Goal: Transaction & Acquisition: Download file/media

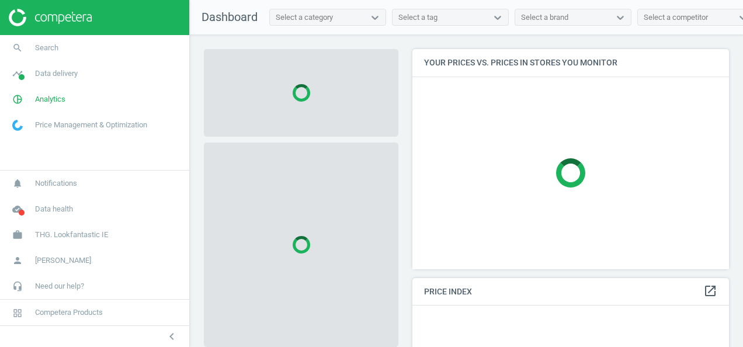
scroll to position [237, 325]
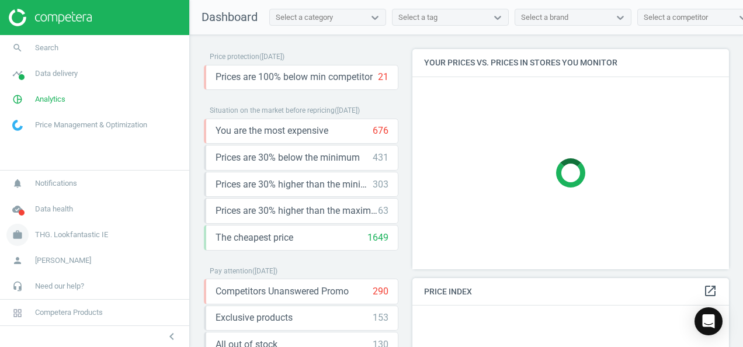
click at [89, 238] on span "THG. Lookfantastic IE" at bounding box center [71, 234] width 73 height 11
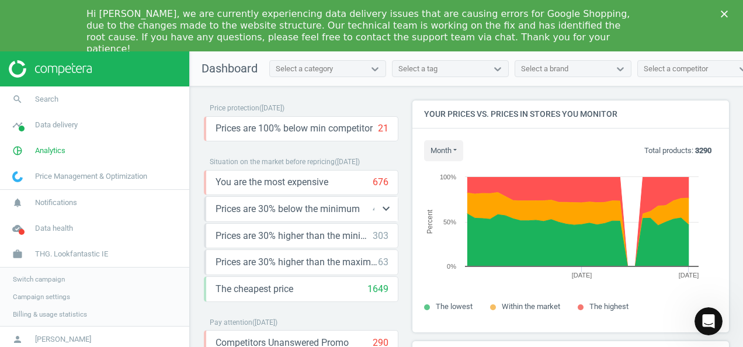
scroll to position [286, 325]
click at [91, 252] on span "THG. Lookfantastic IE" at bounding box center [71, 254] width 73 height 11
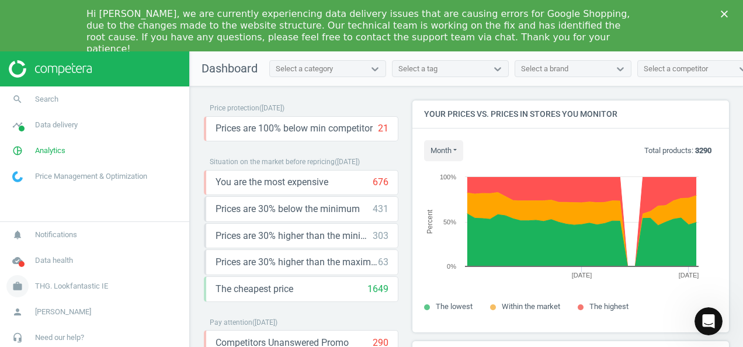
click at [78, 282] on span "THG. Lookfantastic IE" at bounding box center [71, 286] width 73 height 11
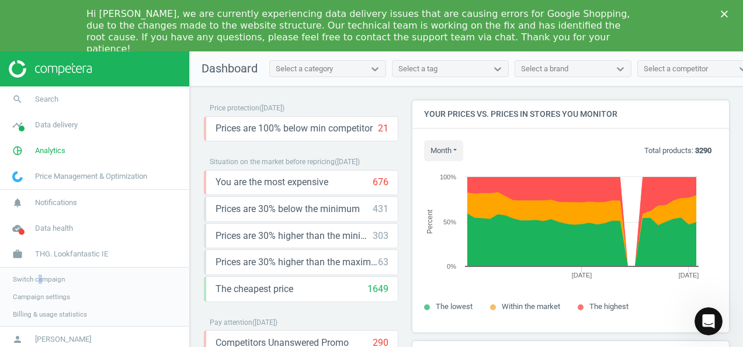
drag, startPoint x: 78, startPoint y: 282, endPoint x: 40, endPoint y: 276, distance: 38.4
click at [40, 276] on span "Switch campaign" at bounding box center [39, 278] width 52 height 9
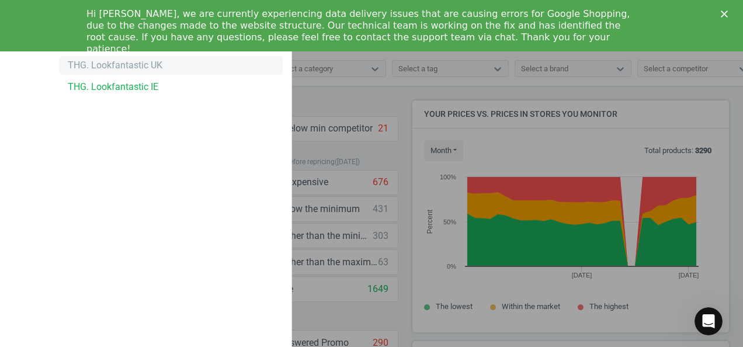
click at [134, 59] on div "THG. Lookfantastic UK" at bounding box center [115, 65] width 95 height 13
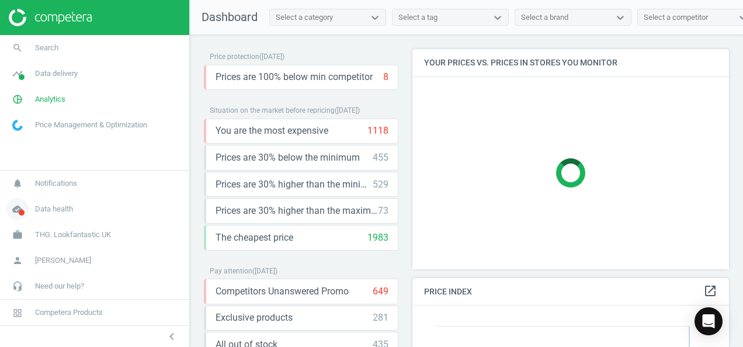
scroll to position [286, 325]
click at [60, 209] on span "Data health" at bounding box center [54, 209] width 38 height 11
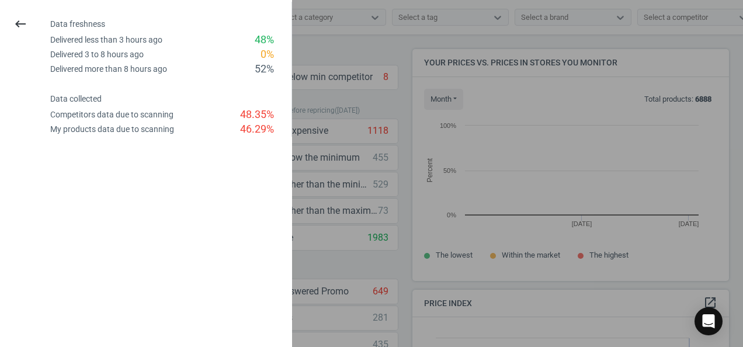
scroll to position [249, 325]
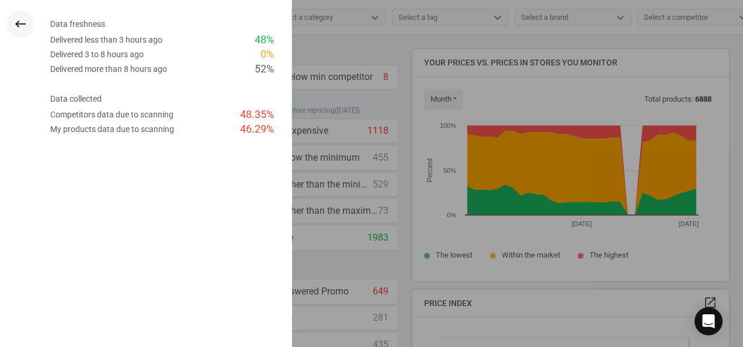
click at [16, 25] on icon "keyboard_backspace" at bounding box center [20, 24] width 14 height 14
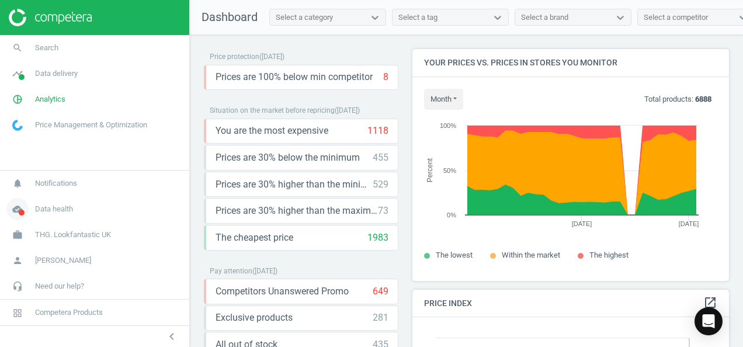
click at [53, 211] on span "Data health" at bounding box center [54, 209] width 38 height 11
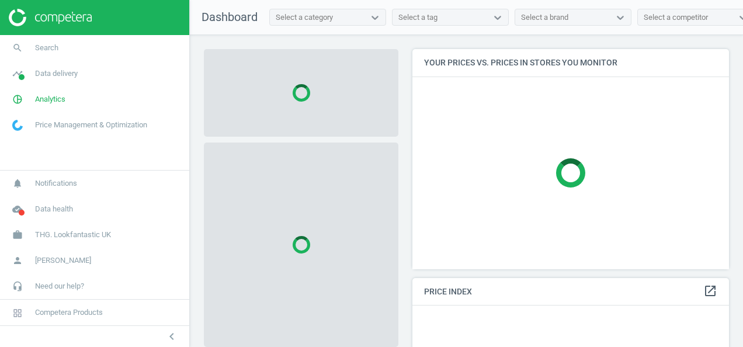
scroll to position [237, 325]
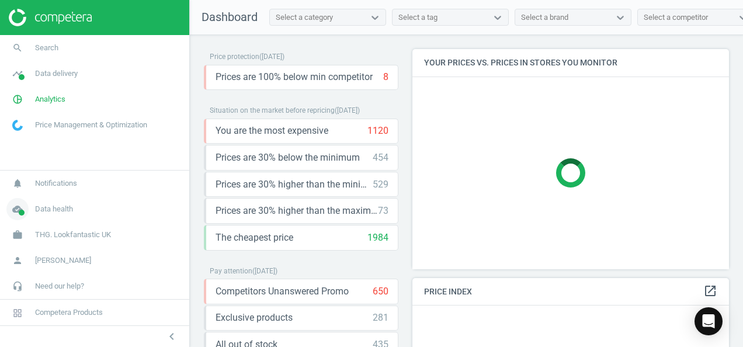
click at [53, 213] on span "Data health" at bounding box center [54, 209] width 38 height 11
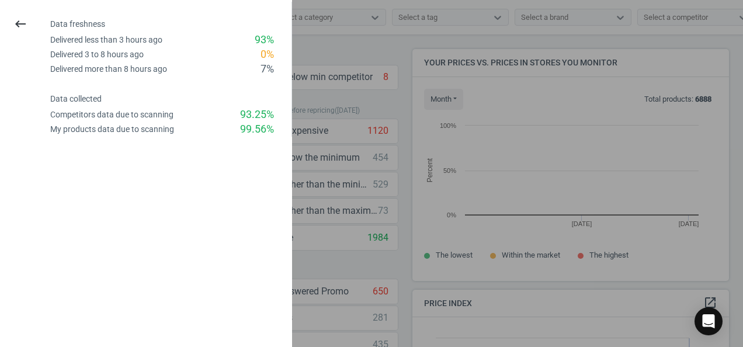
scroll to position [249, 325]
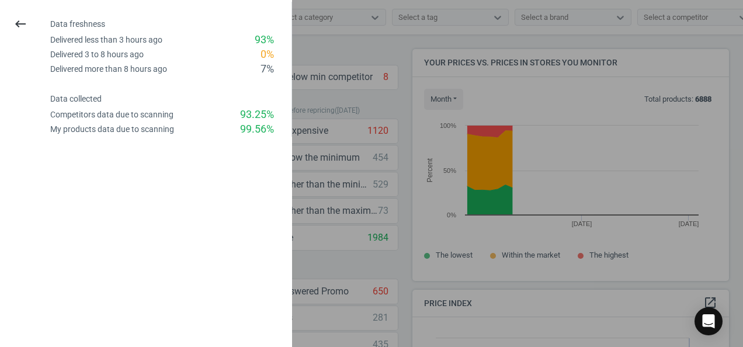
click at [382, 100] on div at bounding box center [371, 173] width 743 height 347
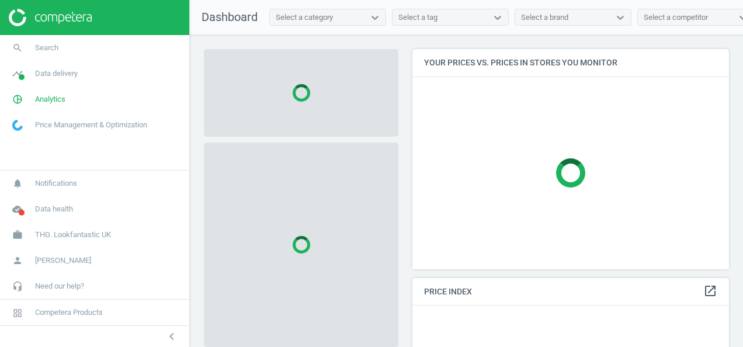
scroll to position [237, 325]
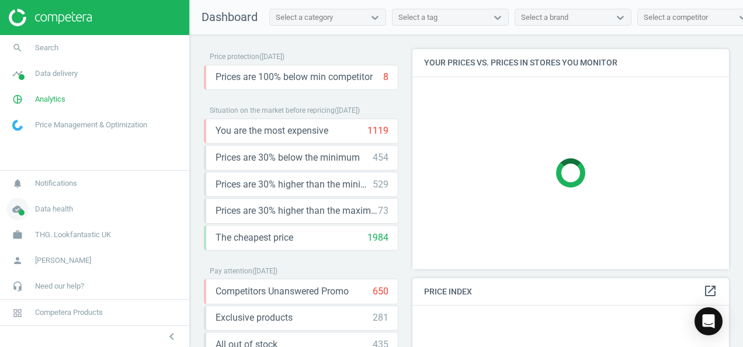
click at [69, 211] on span "Data health" at bounding box center [54, 209] width 38 height 11
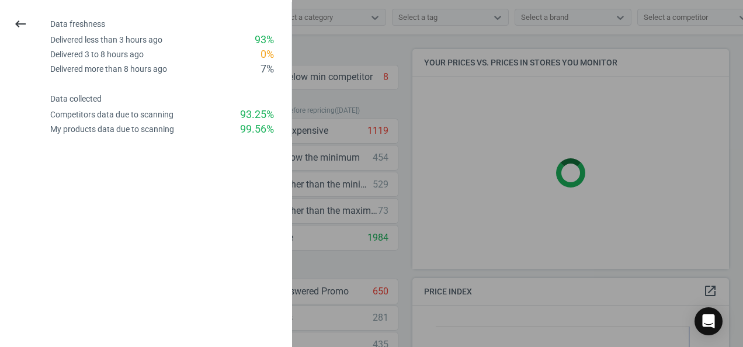
scroll to position [249, 325]
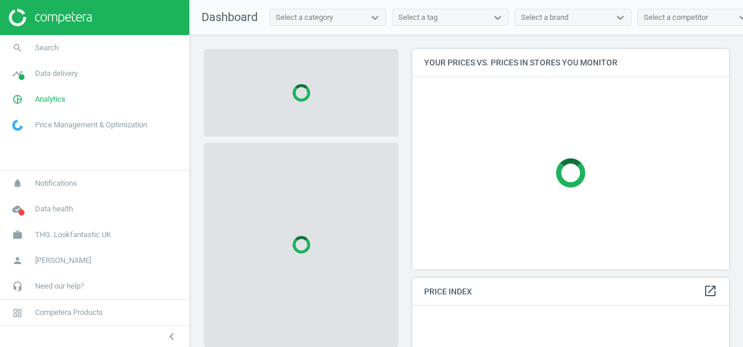
scroll to position [237, 325]
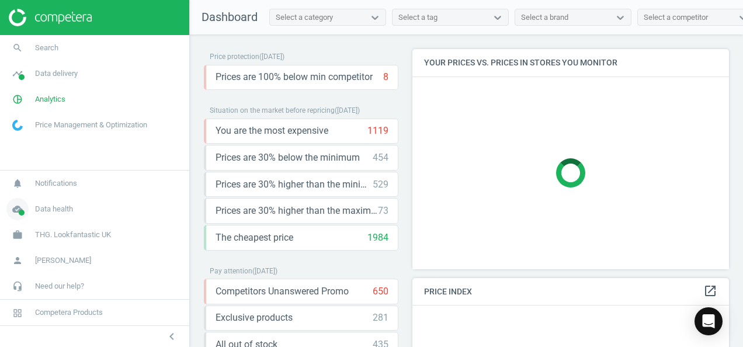
click at [48, 217] on link "cloud_done Data health" at bounding box center [94, 209] width 189 height 26
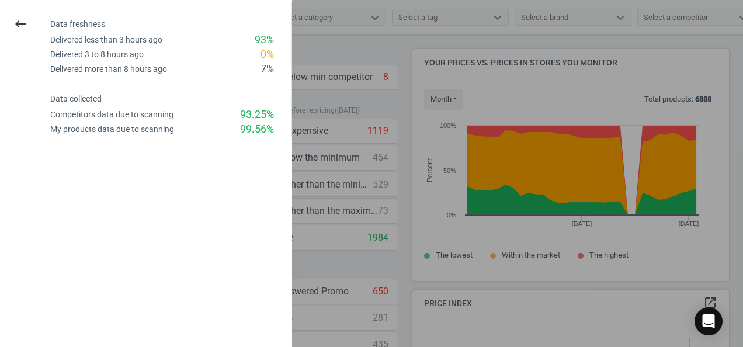
scroll to position [249, 325]
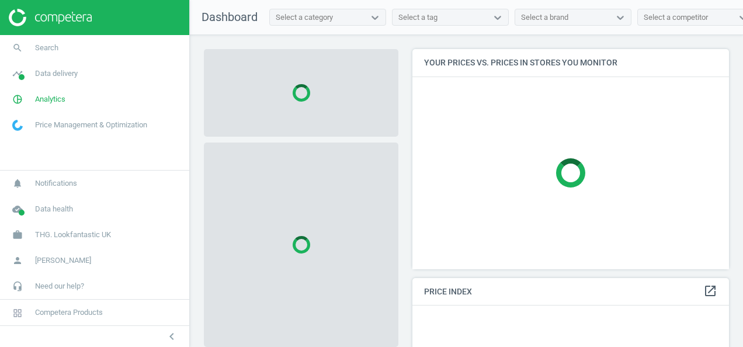
scroll to position [237, 325]
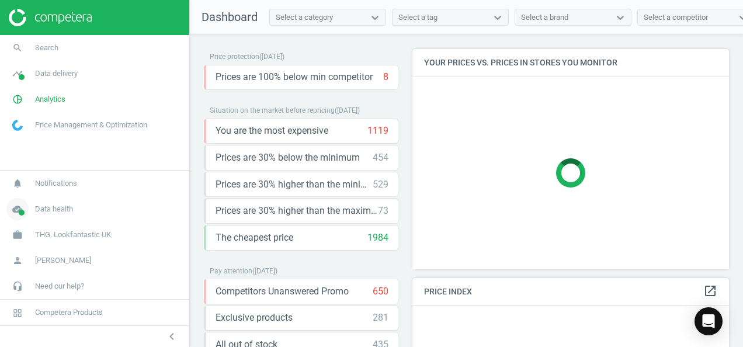
click at [50, 213] on span "Data health" at bounding box center [54, 209] width 38 height 11
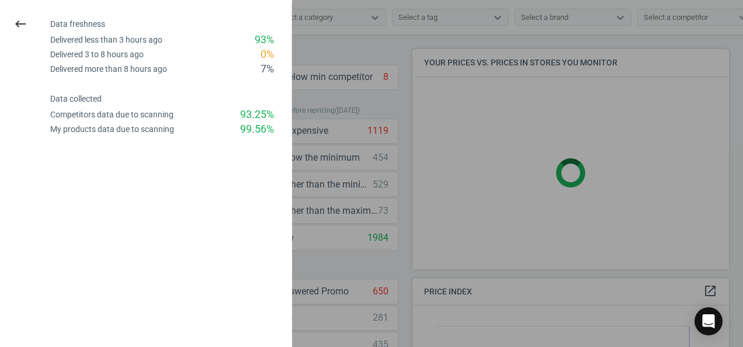
scroll to position [286, 325]
click at [148, 41] on div "Delivered less than 3 hours ago" at bounding box center [106, 39] width 112 height 11
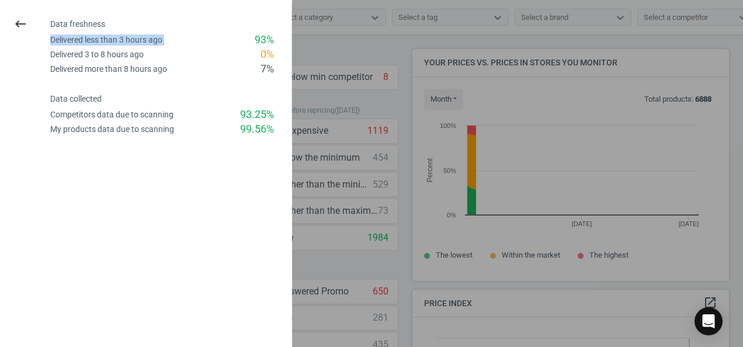
scroll to position [249, 325]
click at [148, 41] on div "Delivered less than 3 hours ago" at bounding box center [106, 39] width 112 height 11
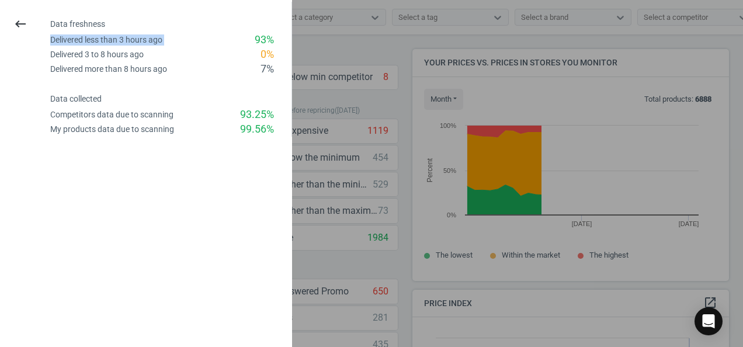
click at [148, 41] on div "Delivered less than 3 hours ago" at bounding box center [106, 39] width 112 height 11
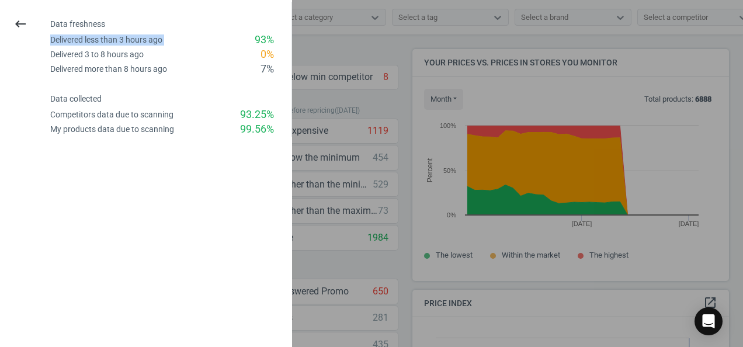
click at [148, 41] on div "Delivered less than 3 hours ago" at bounding box center [106, 39] width 112 height 11
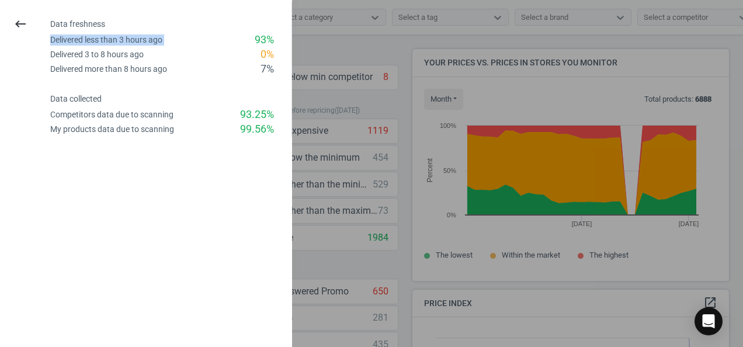
click at [148, 41] on div "Delivered less than 3 hours ago" at bounding box center [106, 39] width 112 height 11
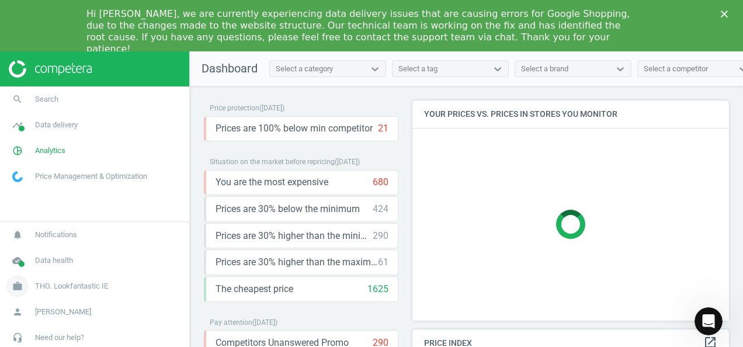
click at [83, 282] on span "THG. Lookfantastic IE" at bounding box center [71, 286] width 73 height 11
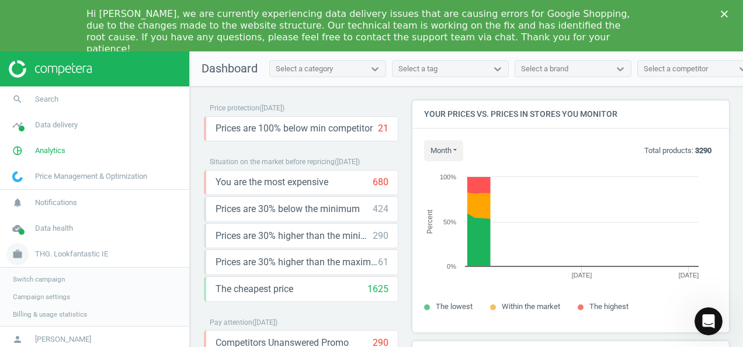
scroll to position [286, 325]
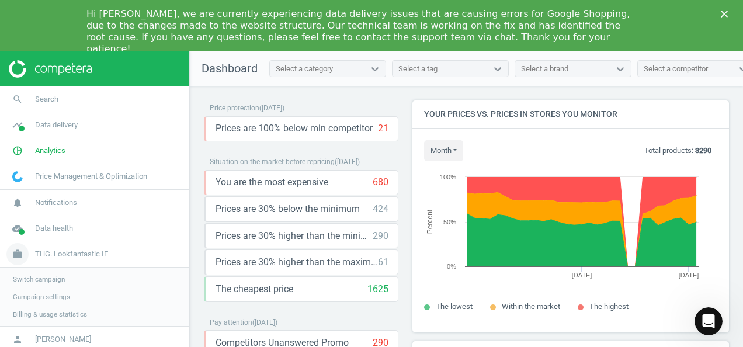
click at [67, 251] on span "THG. Lookfantastic IE" at bounding box center [71, 254] width 73 height 11
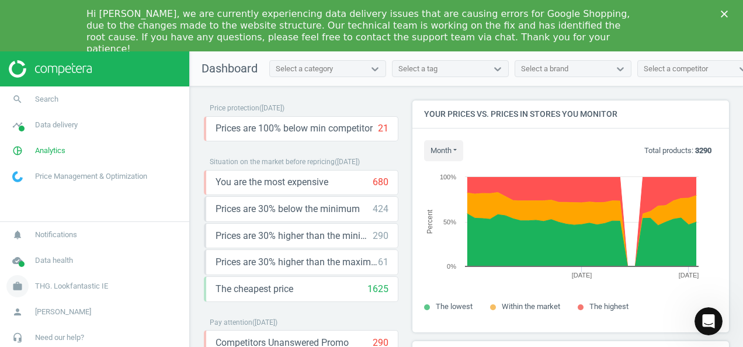
click at [54, 284] on span "THG. Lookfantastic IE" at bounding box center [71, 286] width 73 height 11
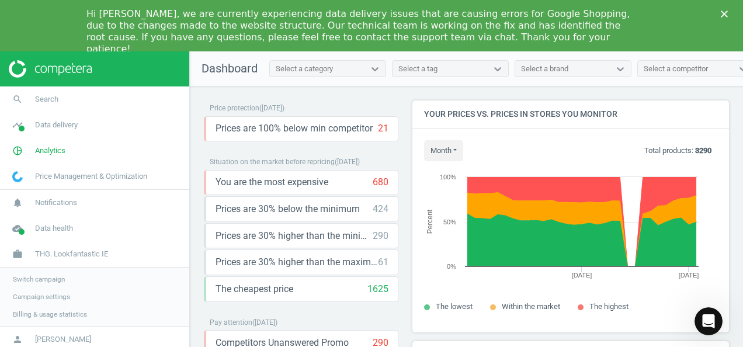
click at [51, 279] on span "Switch campaign" at bounding box center [39, 278] width 52 height 9
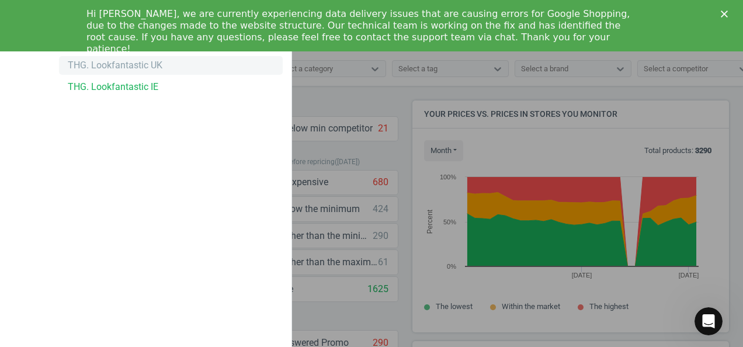
click at [119, 67] on div "THG. Lookfantastic UK" at bounding box center [115, 65] width 95 height 13
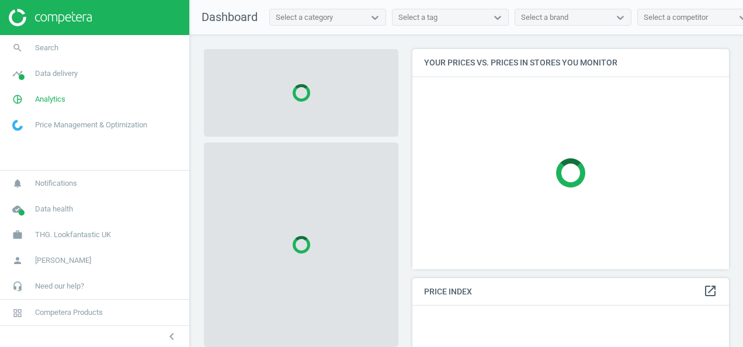
scroll to position [237, 325]
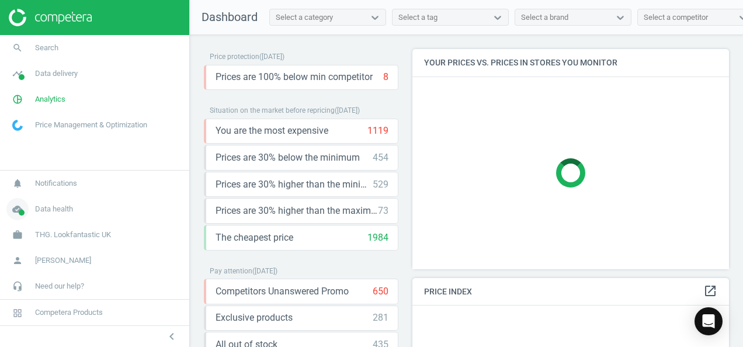
click at [48, 208] on span "Data health" at bounding box center [54, 209] width 38 height 11
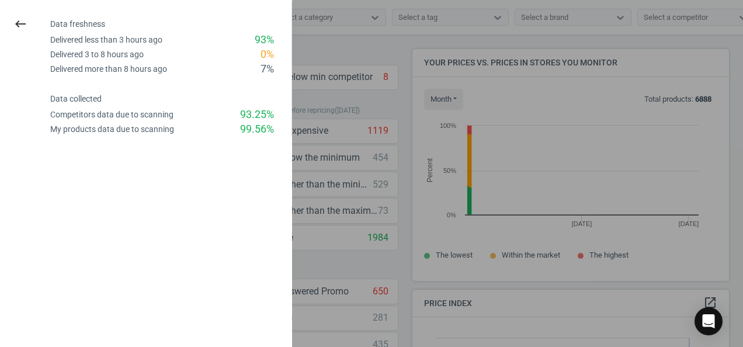
scroll to position [249, 325]
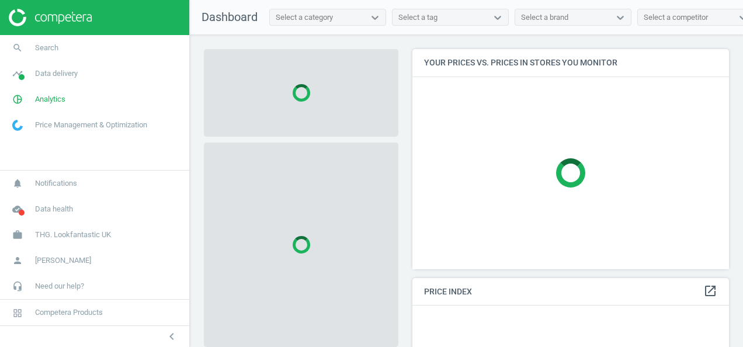
scroll to position [237, 325]
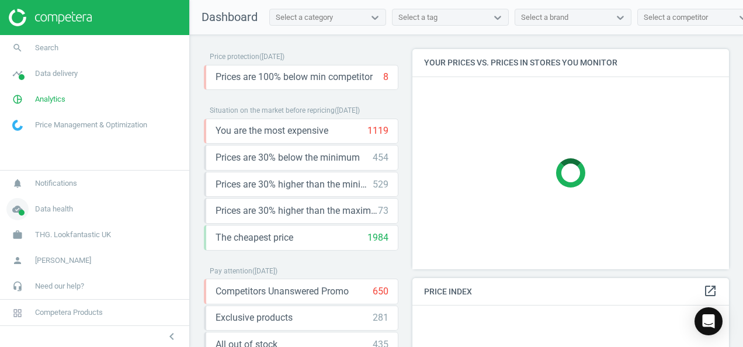
click at [44, 208] on span "Data health" at bounding box center [54, 209] width 38 height 11
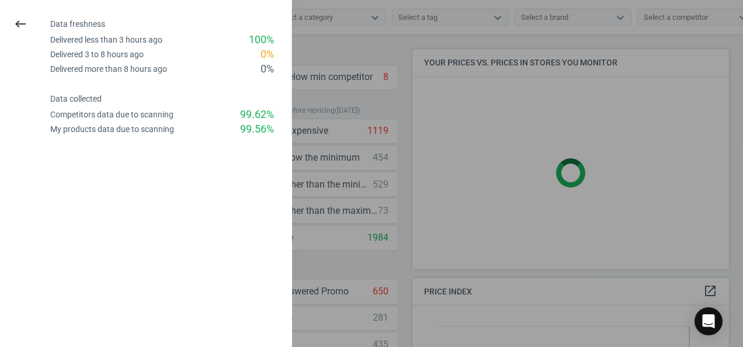
click at [406, 104] on div at bounding box center [371, 173] width 743 height 347
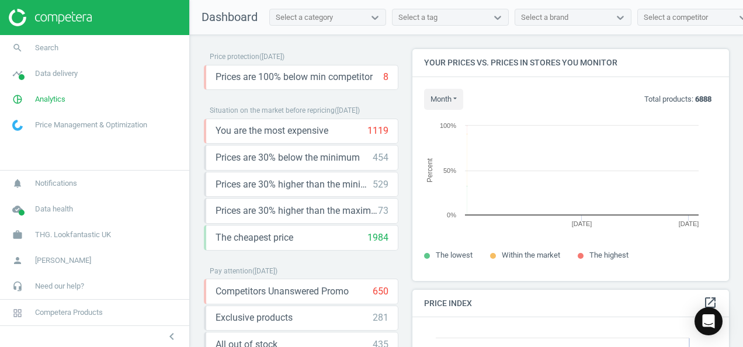
scroll to position [249, 325]
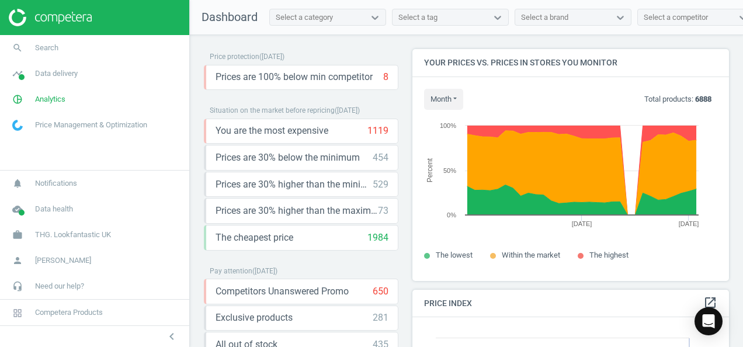
drag, startPoint x: 670, startPoint y: 43, endPoint x: 662, endPoint y: 43, distance: 8.2
click at [670, 43] on div "Price protection ( [DATE] ) Prices are 100% below min competitor 8 keyboard_arr…" at bounding box center [466, 194] width 553 height 318
click at [50, 99] on span "Analytics" at bounding box center [50, 99] width 30 height 11
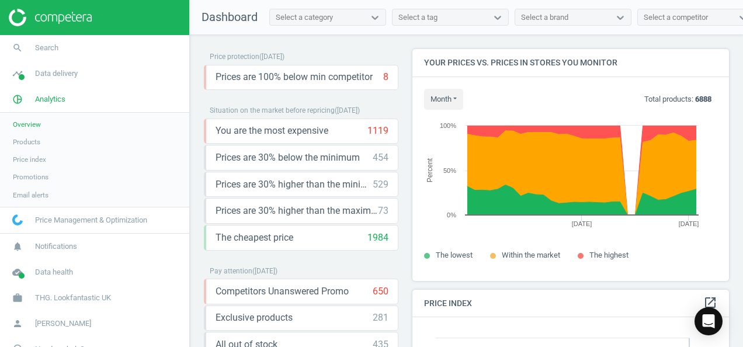
click at [29, 138] on span "Products" at bounding box center [26, 141] width 27 height 9
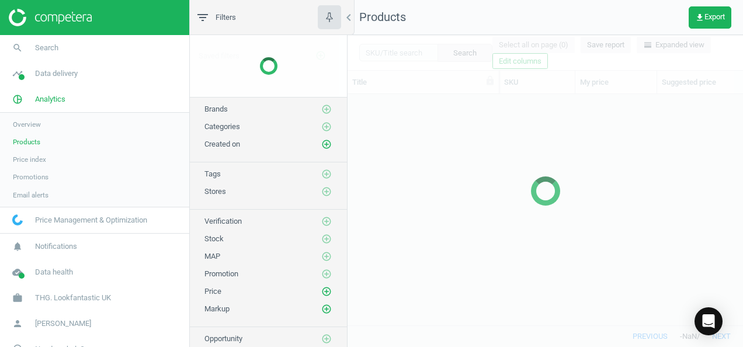
scroll to position [213, 386]
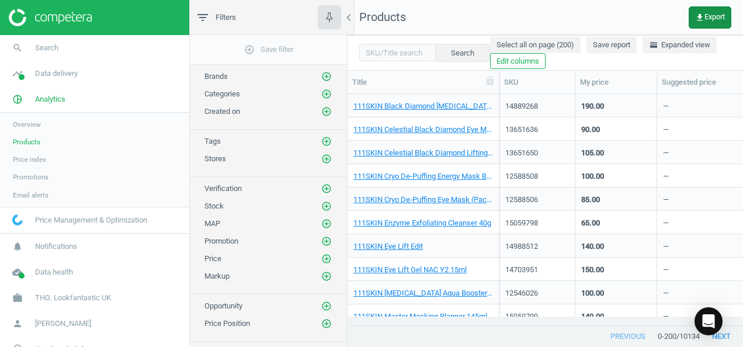
click at [704, 21] on span "get_app Export" at bounding box center [710, 17] width 30 height 9
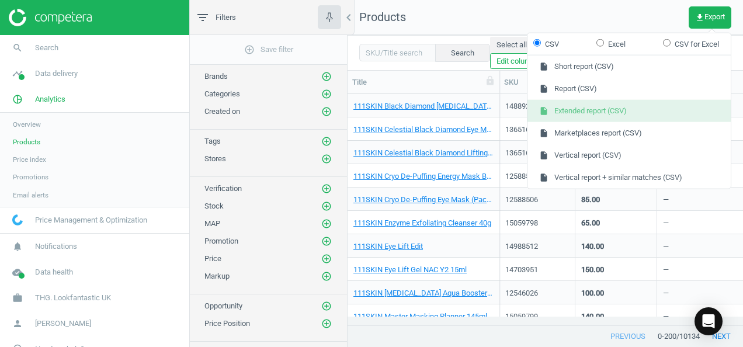
click at [592, 116] on button "insert_drive_file Extended report (CSV)" at bounding box center [628, 111] width 203 height 22
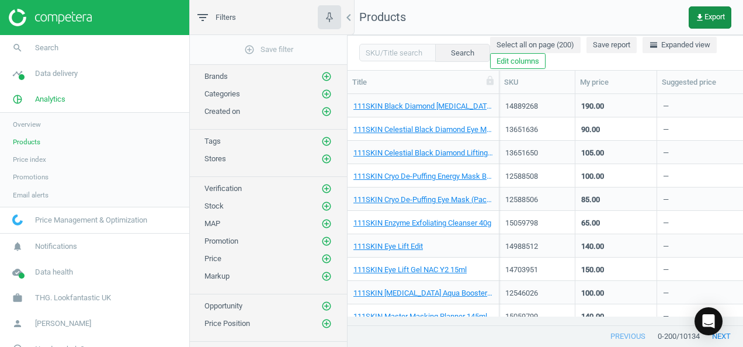
click at [711, 21] on button "get_app Export" at bounding box center [709, 17] width 43 height 22
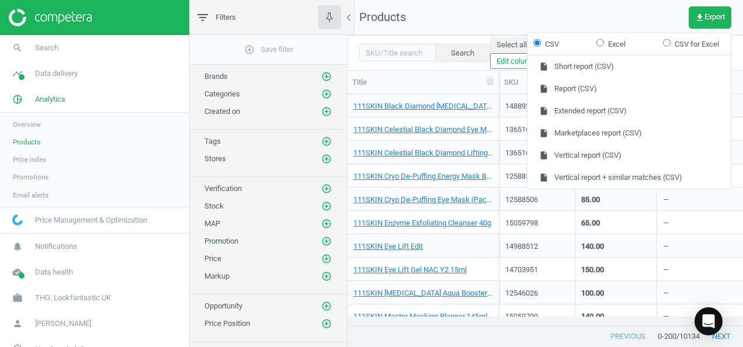
click at [601, 36] on form "CSV Excel CSV for Excel" at bounding box center [628, 44] width 203 height 22
click at [601, 40] on input "Excel" at bounding box center [600, 43] width 8 height 8
radio input "true"
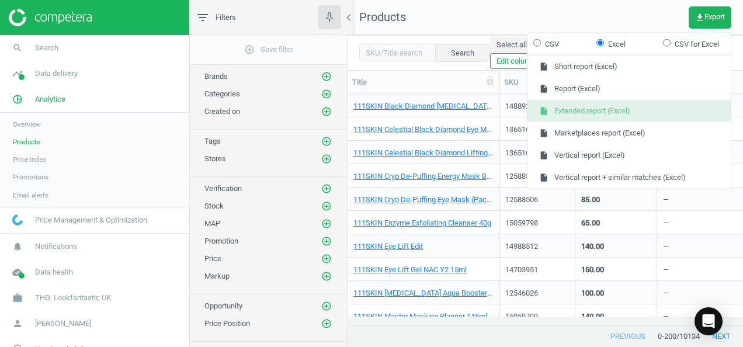
click at [605, 112] on button "insert_drive_file Extended report (Excel)" at bounding box center [628, 111] width 203 height 22
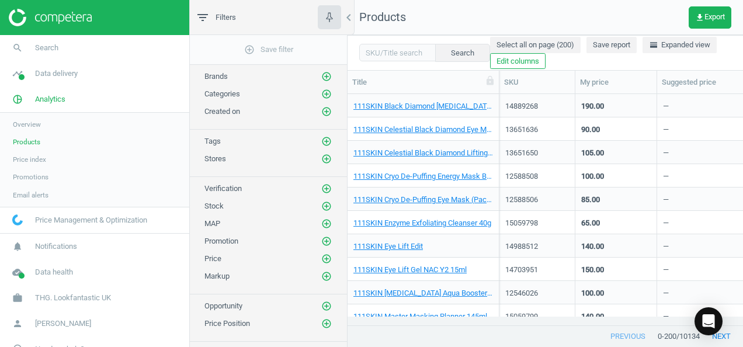
click at [427, 25] on nav "Products get_app Export" at bounding box center [544, 17] width 395 height 35
click at [703, 16] on span "get_app Export" at bounding box center [710, 17] width 30 height 9
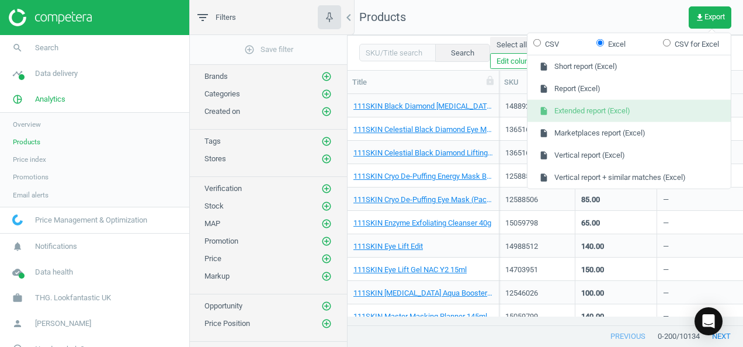
click at [596, 110] on button "insert_drive_file Extended report (Excel)" at bounding box center [628, 111] width 203 height 22
